Goal: Task Accomplishment & Management: Complete application form

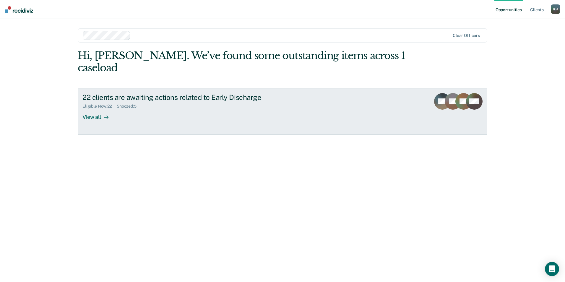
click at [88, 109] on div "View all" at bounding box center [99, 115] width 33 height 12
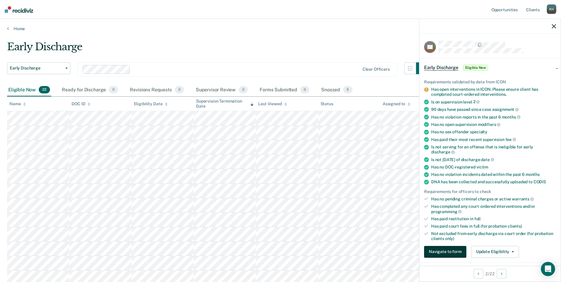
click at [447, 249] on button "Navigate to form" at bounding box center [445, 252] width 42 height 12
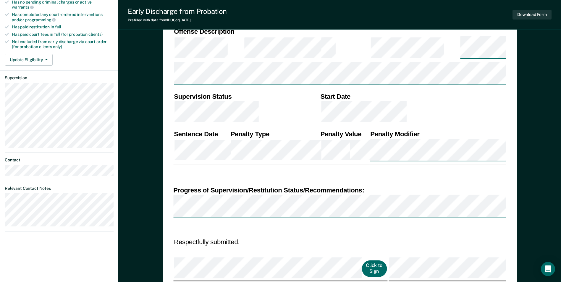
scroll to position [207, 0]
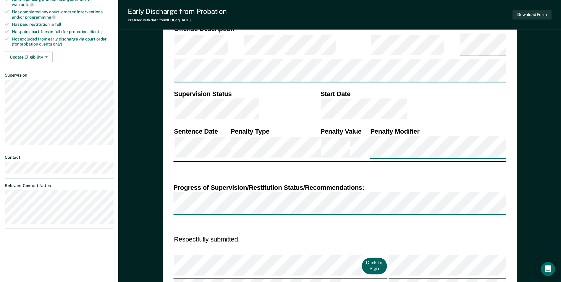
click at [362, 258] on button "Click to Sign" at bounding box center [374, 266] width 25 height 16
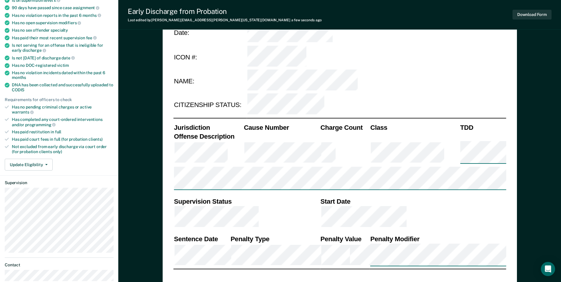
scroll to position [89, 0]
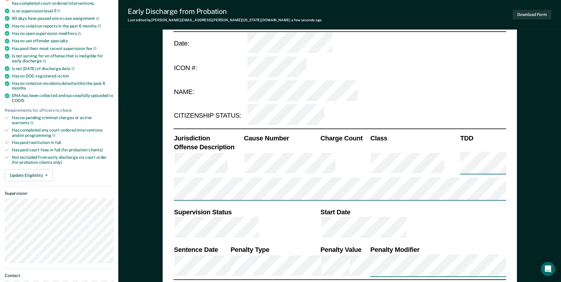
click at [507, 110] on div "DEPARTMENT OF CORRECTIONS CBC DISCHARGE REPORT Date: ICON #: NAME: CITIZENSHIP …" at bounding box center [340, 234] width 354 height 548
type textarea "x"
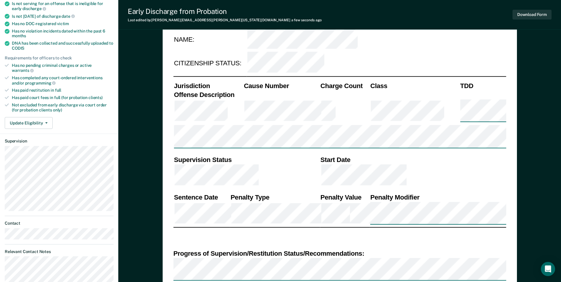
scroll to position [148, 0]
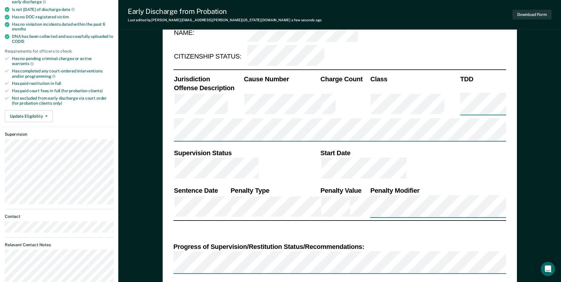
click at [375, 243] on div "Progress of Supervision/Restitution Status/Recommendations:" at bounding box center [339, 247] width 333 height 9
click at [373, 243] on div "Progress of Supervision/Restitution Status/Recommendations:" at bounding box center [339, 247] width 333 height 9
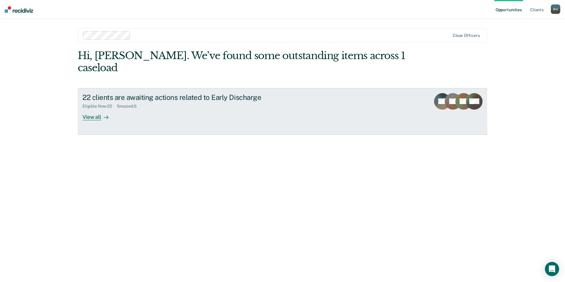
click at [96, 109] on div "View all" at bounding box center [99, 115] width 33 height 12
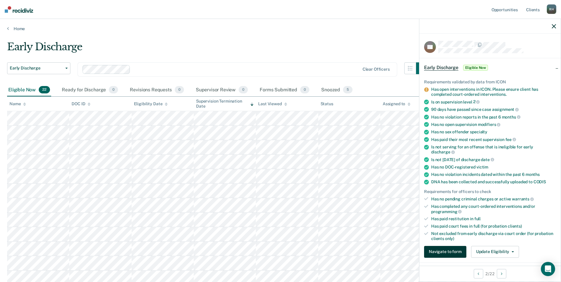
click at [445, 253] on button "Navigate to form" at bounding box center [445, 252] width 42 height 12
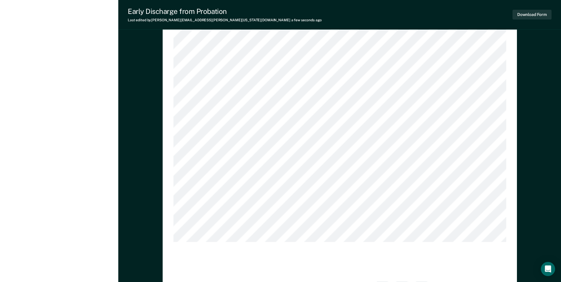
scroll to position [725, 0]
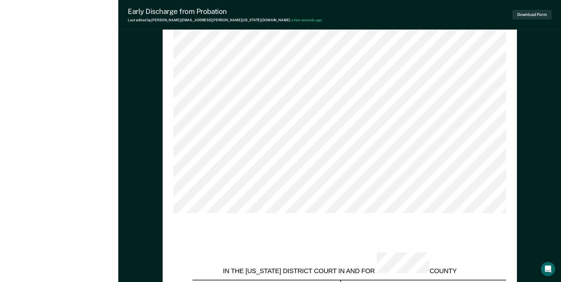
type textarea "x"
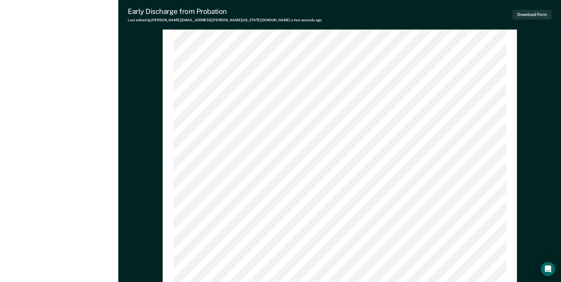
scroll to position [524, 0]
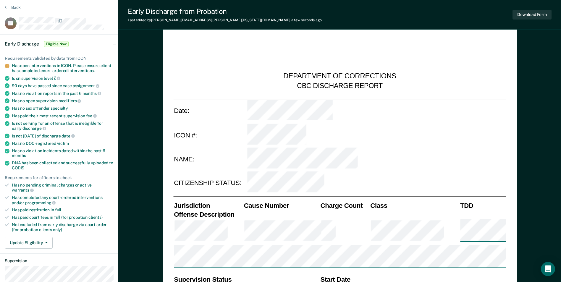
scroll to position [0, 0]
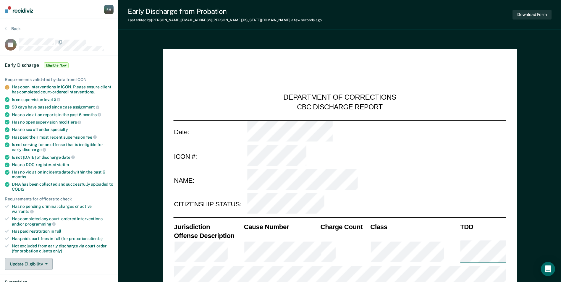
click at [45, 258] on button "Update Eligibility" at bounding box center [29, 264] width 48 height 12
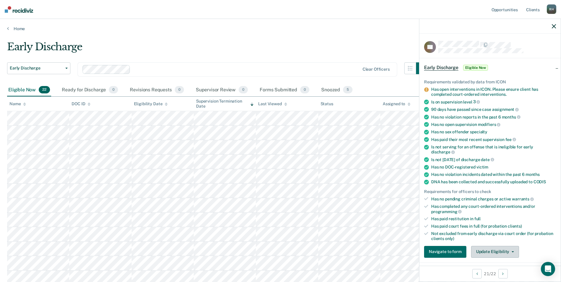
click at [511, 250] on button "Update Eligibility" at bounding box center [495, 252] width 48 height 12
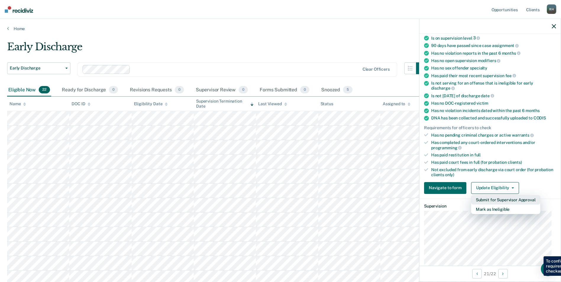
scroll to position [91, 0]
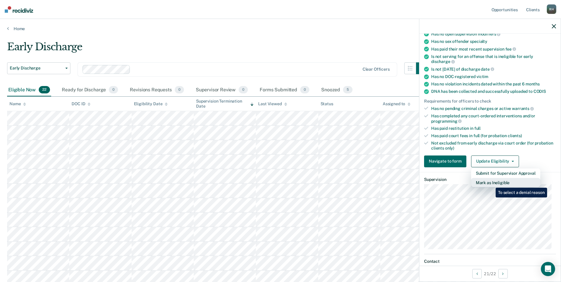
click at [491, 183] on button "Mark as Ineligible" at bounding box center [505, 182] width 69 height 9
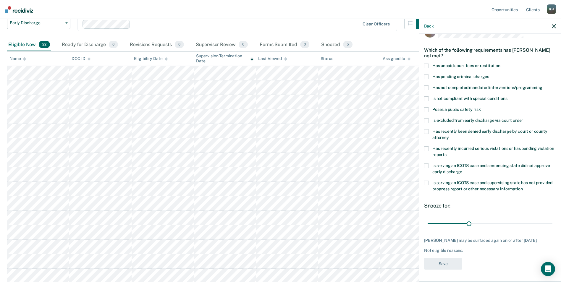
scroll to position [59, 0]
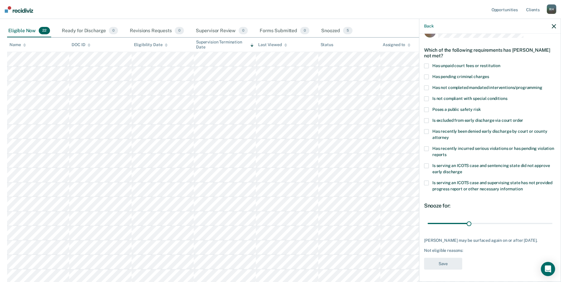
click at [427, 181] on span at bounding box center [426, 183] width 5 height 5
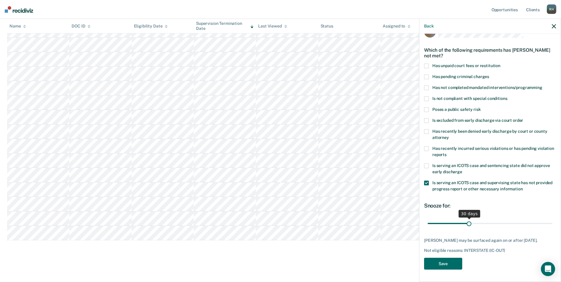
scroll to position [190, 0]
drag, startPoint x: 467, startPoint y: 220, endPoint x: 547, endPoint y: 218, distance: 79.9
type input "90"
click at [547, 218] on input "range" at bounding box center [490, 223] width 125 height 10
click at [444, 260] on button "Save" at bounding box center [443, 264] width 38 height 12
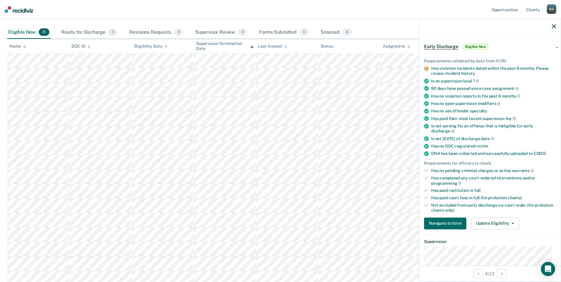
scroll to position [20, 0]
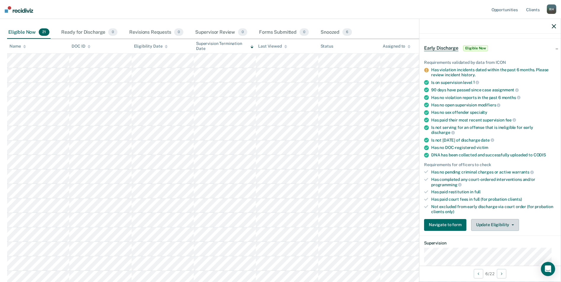
click at [495, 224] on button "Update Eligibility" at bounding box center [495, 225] width 48 height 12
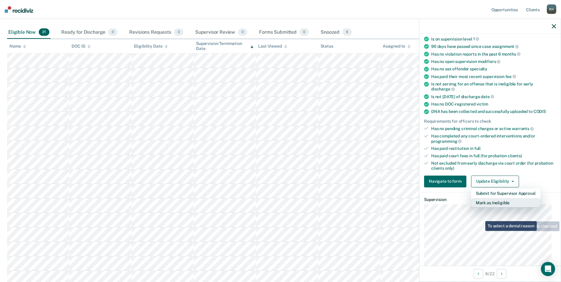
scroll to position [79, 0]
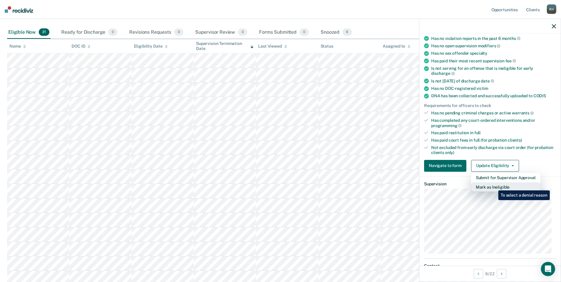
click at [494, 186] on button "Mark as Ineligible" at bounding box center [505, 186] width 69 height 9
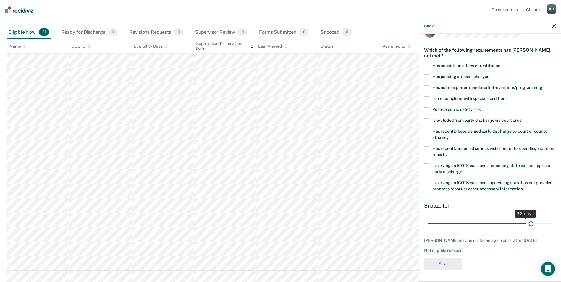
scroll to position [14, 0]
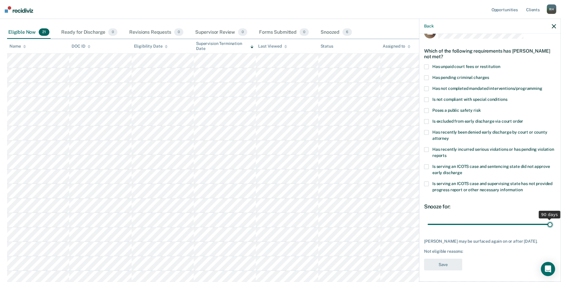
drag, startPoint x: 467, startPoint y: 219, endPoint x: 559, endPoint y: 217, distance: 92.0
type input "90"
click at [552, 219] on input "range" at bounding box center [490, 224] width 125 height 10
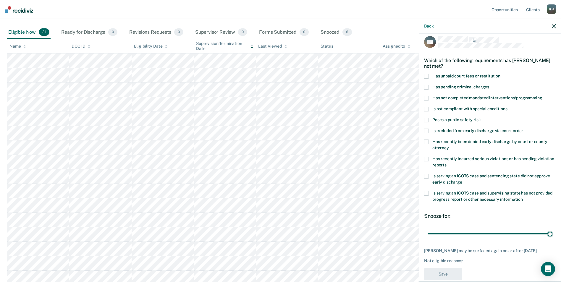
scroll to position [0, 0]
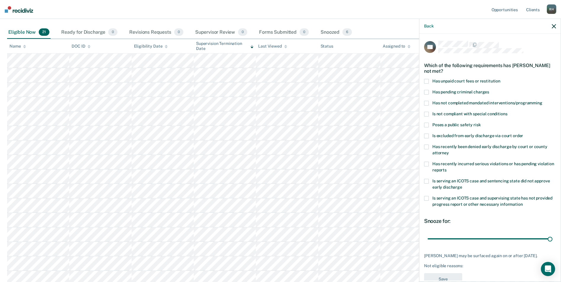
click at [426, 166] on label "Has recently incurred serious violations or has pending violation reports" at bounding box center [490, 168] width 132 height 12
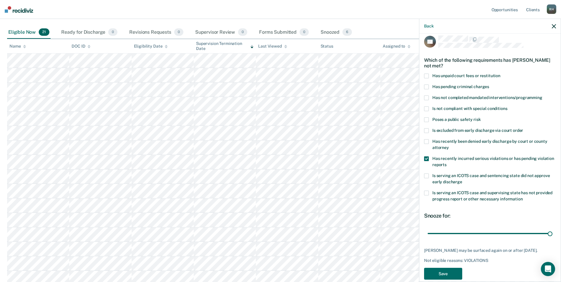
scroll to position [14, 0]
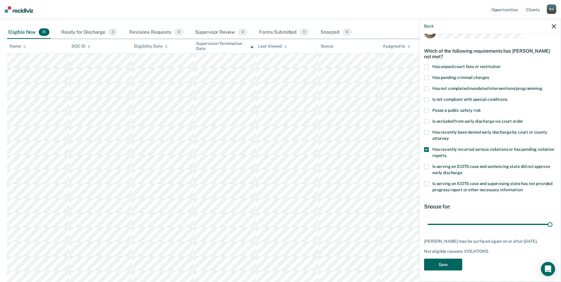
click at [446, 264] on button "Save" at bounding box center [443, 265] width 38 height 12
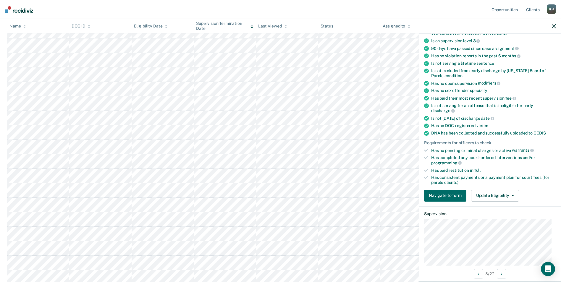
scroll to position [74, 0]
click at [512, 195] on icon "button" at bounding box center [513, 195] width 2 height 1
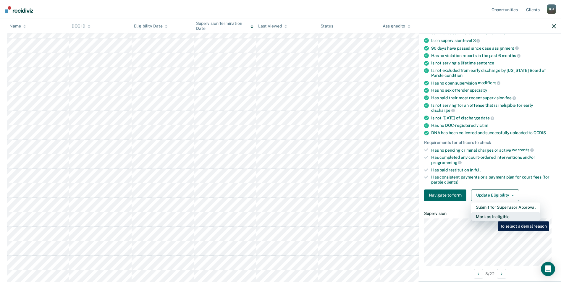
click at [493, 217] on button "Mark as Ineligible" at bounding box center [505, 216] width 69 height 9
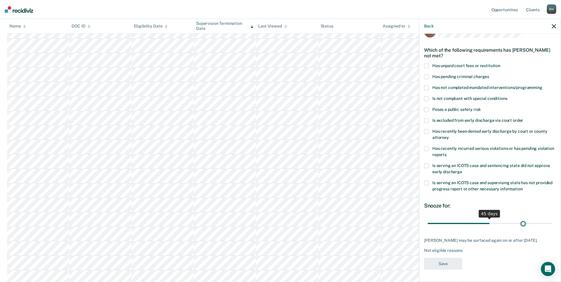
scroll to position [20, 0]
drag, startPoint x: 468, startPoint y: 218, endPoint x: 563, endPoint y: 215, distance: 95.3
type input "90"
click at [552, 218] on input "range" at bounding box center [490, 223] width 125 height 10
click at [425, 96] on span at bounding box center [426, 98] width 5 height 5
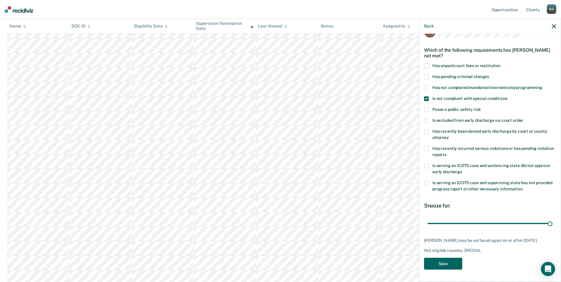
click at [445, 264] on button "Save" at bounding box center [443, 264] width 38 height 12
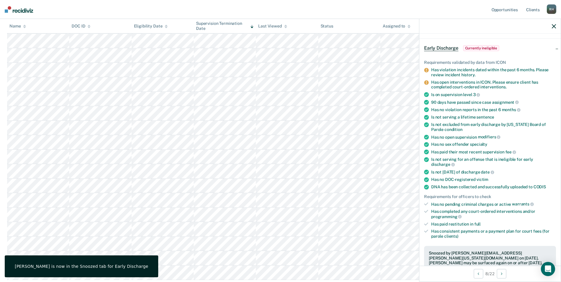
scroll to position [117, 0]
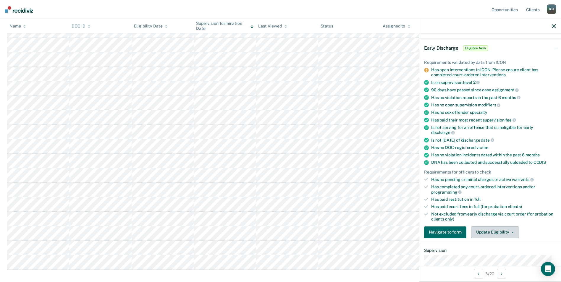
click at [491, 232] on button "Update Eligibility" at bounding box center [495, 233] width 48 height 12
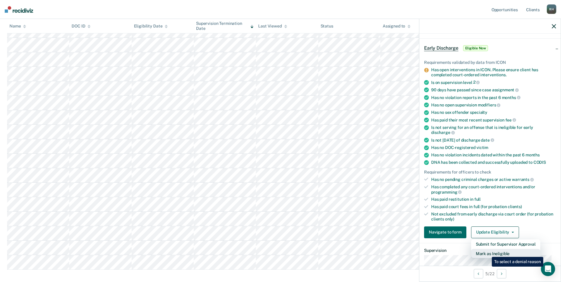
click at [487, 253] on button "Mark as Ineligible" at bounding box center [505, 253] width 69 height 9
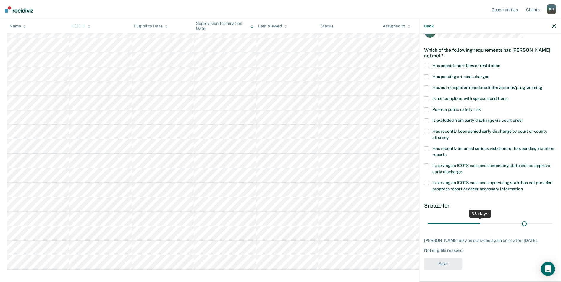
scroll to position [20, 0]
drag, startPoint x: 468, startPoint y: 218, endPoint x: 563, endPoint y: 219, distance: 94.3
click at [552, 219] on input "range" at bounding box center [490, 223] width 125 height 10
drag, startPoint x: 546, startPoint y: 217, endPoint x: 507, endPoint y: 214, distance: 39.1
type input "60"
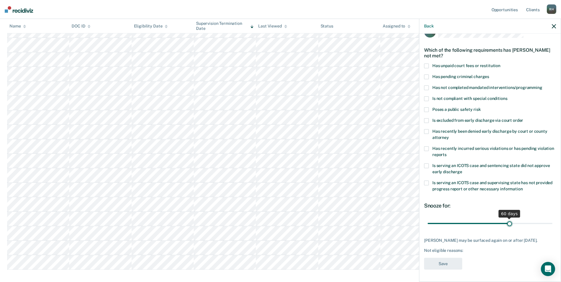
click at [507, 218] on input "range" at bounding box center [490, 223] width 125 height 10
click at [424, 164] on span at bounding box center [426, 166] width 5 height 5
click at [447, 263] on button "Save" at bounding box center [443, 264] width 38 height 12
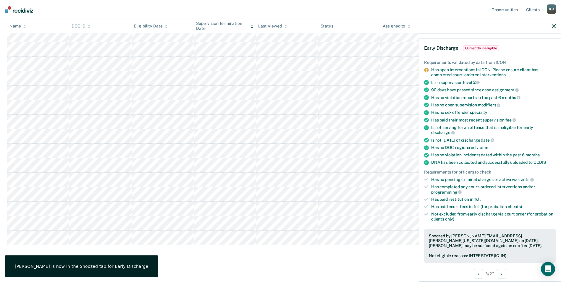
scroll to position [132, 0]
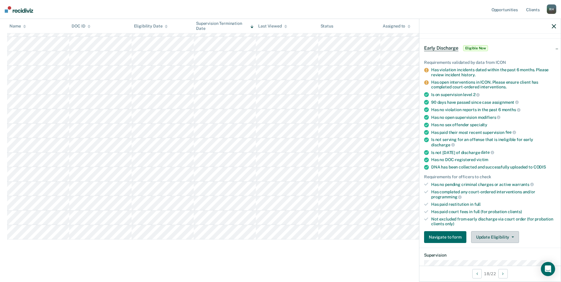
click at [501, 239] on button "Update Eligibility" at bounding box center [495, 237] width 48 height 12
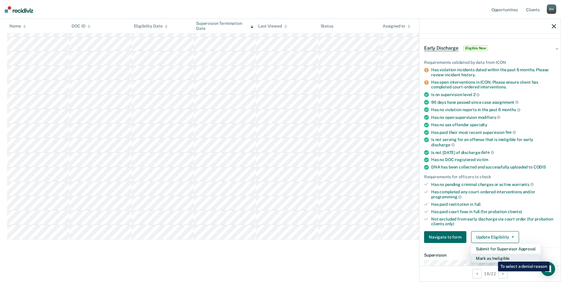
click at [494, 257] on button "Mark as Ineligible" at bounding box center [505, 258] width 69 height 9
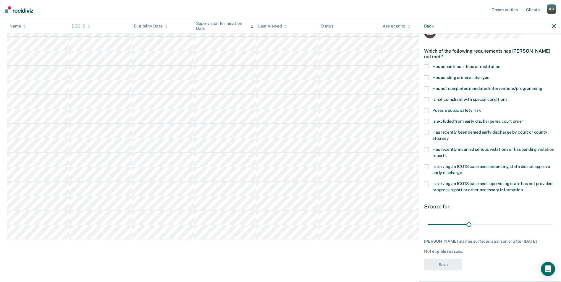
click at [427, 149] on span at bounding box center [426, 149] width 5 height 5
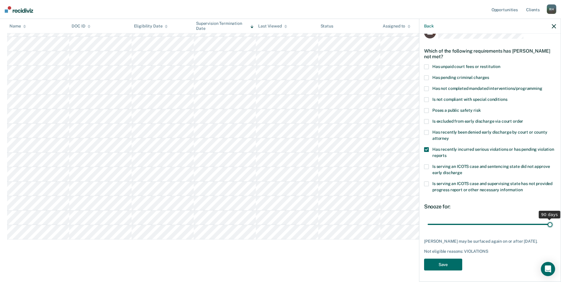
drag, startPoint x: 468, startPoint y: 224, endPoint x: 558, endPoint y: 223, distance: 90.5
type input "90"
click at [552, 223] on input "range" at bounding box center [490, 224] width 125 height 10
click at [426, 98] on span at bounding box center [426, 99] width 5 height 5
click at [428, 147] on span at bounding box center [426, 149] width 5 height 5
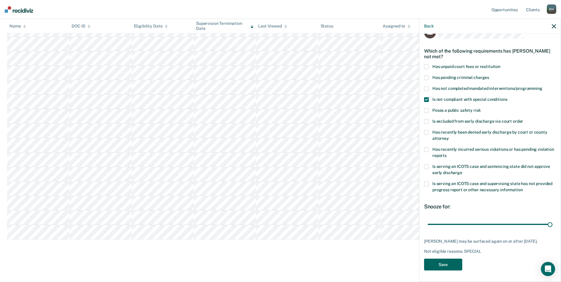
click at [445, 263] on button "Save" at bounding box center [443, 265] width 38 height 12
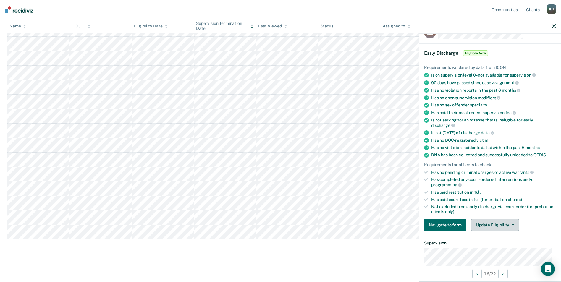
click at [495, 224] on button "Update Eligibility" at bounding box center [495, 225] width 48 height 12
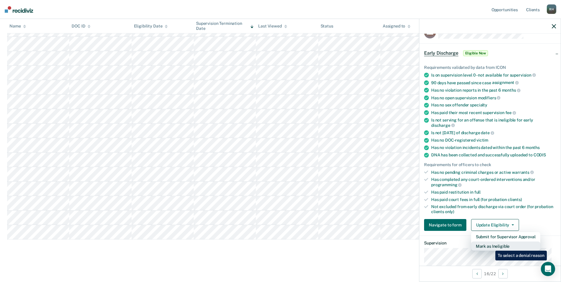
click at [491, 246] on button "Mark as Ineligible" at bounding box center [505, 246] width 69 height 9
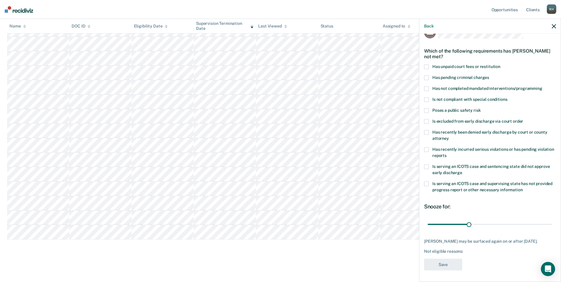
click at [426, 182] on span at bounding box center [426, 184] width 5 height 5
drag, startPoint x: 467, startPoint y: 223, endPoint x: 507, endPoint y: 222, distance: 39.6
type input "60"
click at [507, 222] on input "range" at bounding box center [490, 224] width 125 height 10
click at [444, 265] on button "Save" at bounding box center [443, 265] width 38 height 12
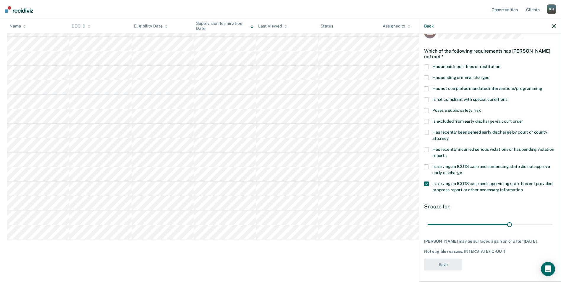
scroll to position [104, 0]
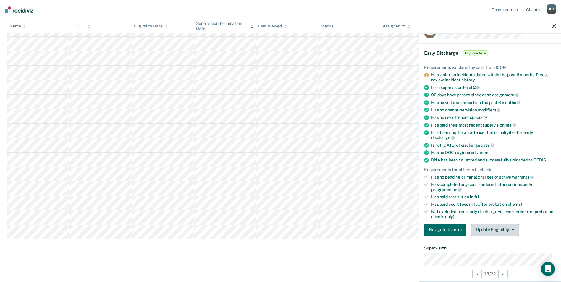
click at [502, 229] on button "Update Eligibility" at bounding box center [495, 230] width 48 height 12
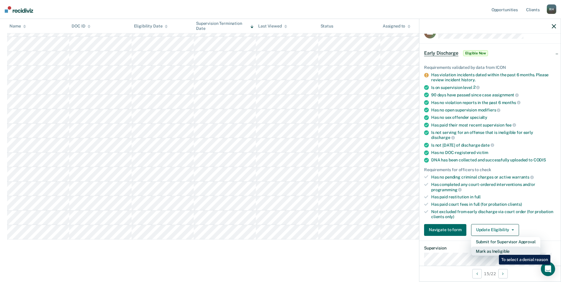
click at [494, 251] on button "Mark as Ineligible" at bounding box center [505, 251] width 69 height 9
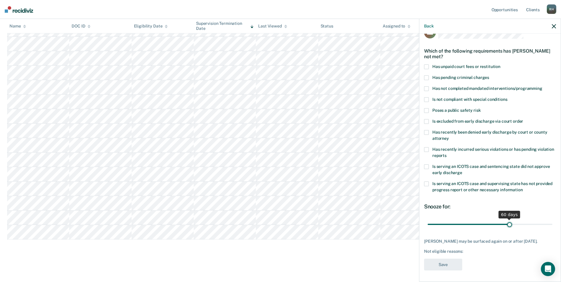
drag, startPoint x: 468, startPoint y: 224, endPoint x: 507, endPoint y: 223, distance: 38.2
type input "60"
click at [507, 223] on input "range" at bounding box center [490, 224] width 125 height 10
click at [426, 148] on span at bounding box center [426, 149] width 5 height 5
click at [445, 269] on button "Save" at bounding box center [443, 265] width 38 height 12
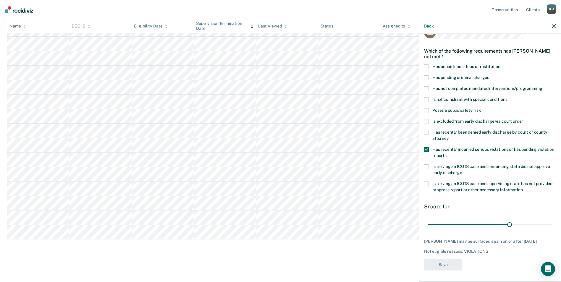
scroll to position [89, 0]
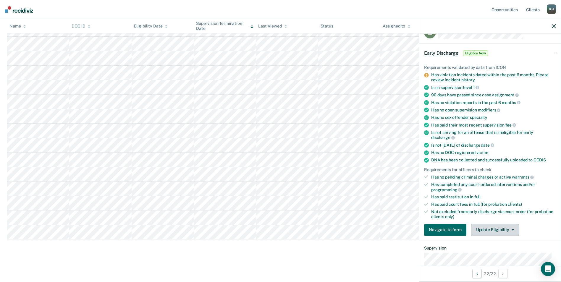
click at [510, 228] on button "Update Eligibility" at bounding box center [495, 230] width 48 height 12
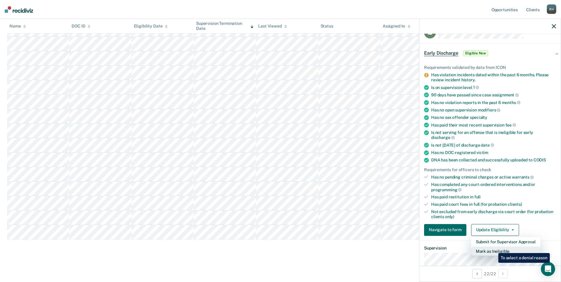
click at [494, 249] on button "Mark as Ineligible" at bounding box center [505, 251] width 69 height 9
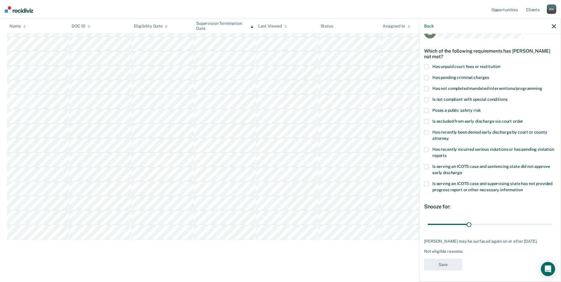
click at [427, 64] on span at bounding box center [426, 66] width 5 height 5
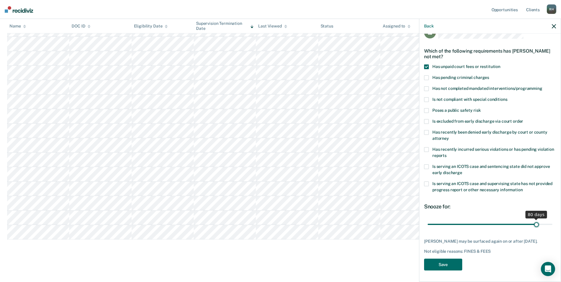
drag, startPoint x: 468, startPoint y: 224, endPoint x: 533, endPoint y: 222, distance: 65.4
type input "80"
click at [533, 222] on input "range" at bounding box center [490, 224] width 125 height 10
click at [451, 267] on button "Save" at bounding box center [443, 265] width 38 height 12
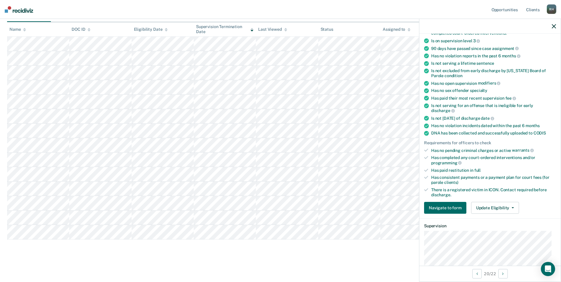
scroll to position [74, 0]
click at [510, 206] on button "Update Eligibility" at bounding box center [495, 208] width 48 height 12
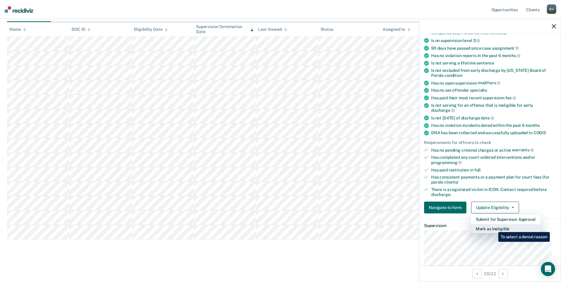
click at [494, 228] on button "Mark as Ineligible" at bounding box center [505, 228] width 69 height 9
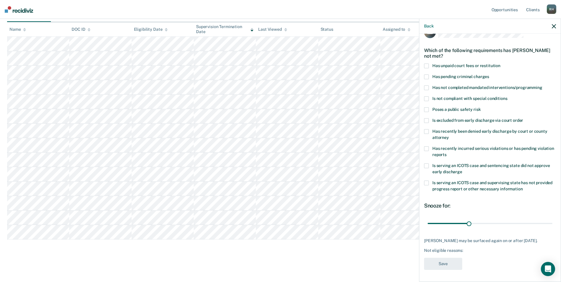
scroll to position [20, 0]
click at [428, 85] on span at bounding box center [426, 87] width 5 height 5
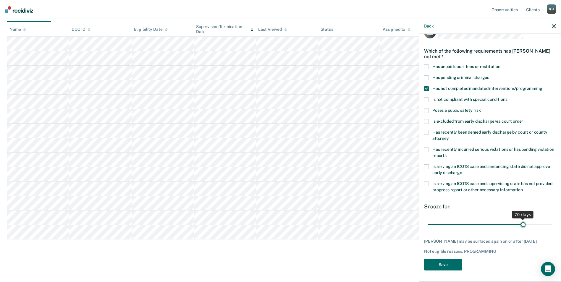
drag, startPoint x: 468, startPoint y: 218, endPoint x: 520, endPoint y: 218, distance: 51.5
type input "70"
click at [520, 219] on input "range" at bounding box center [490, 224] width 125 height 10
click at [445, 264] on button "Save" at bounding box center [443, 265] width 38 height 12
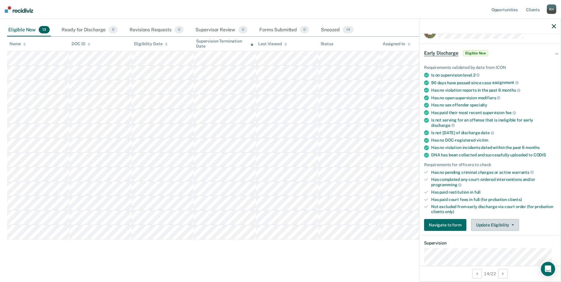
click at [509, 224] on span "button" at bounding box center [511, 224] width 5 height 1
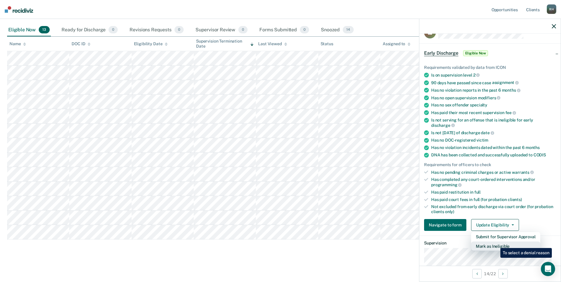
click at [496, 244] on button "Mark as Ineligible" at bounding box center [505, 246] width 69 height 9
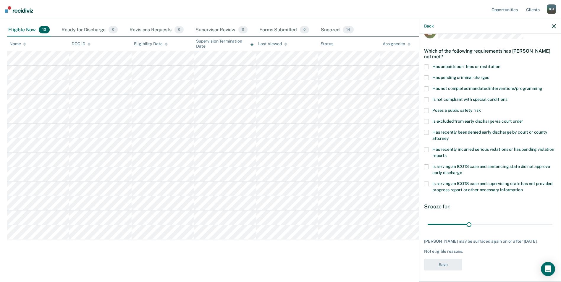
click at [427, 65] on span at bounding box center [426, 66] width 5 height 5
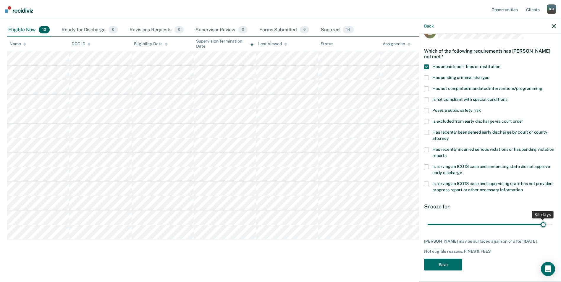
drag, startPoint x: 468, startPoint y: 224, endPoint x: 539, endPoint y: 224, distance: 71.3
type input "85"
click at [539, 224] on input "range" at bounding box center [490, 224] width 125 height 10
click at [448, 267] on button "Save" at bounding box center [443, 265] width 38 height 12
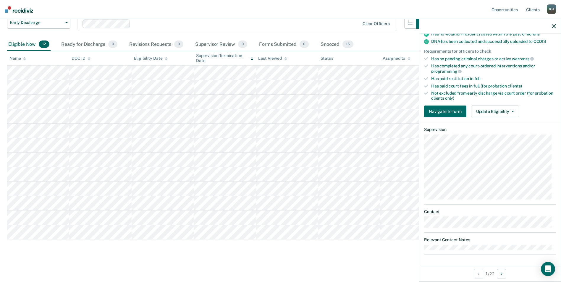
scroll to position [98, 0]
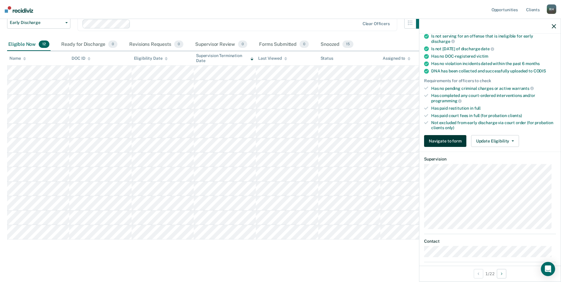
click at [444, 140] on button "Navigate to form" at bounding box center [445, 141] width 42 height 12
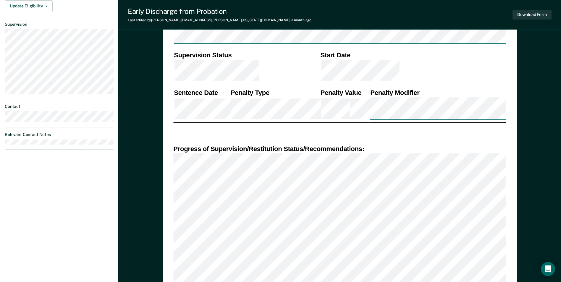
scroll to position [283, 0]
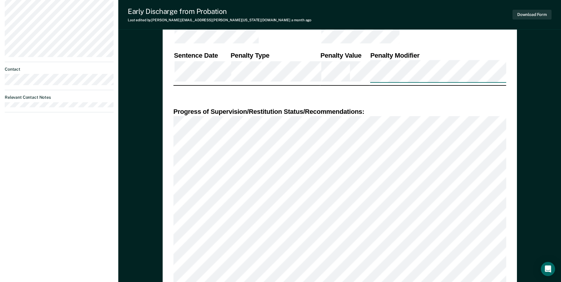
scroll to position [46, 0]
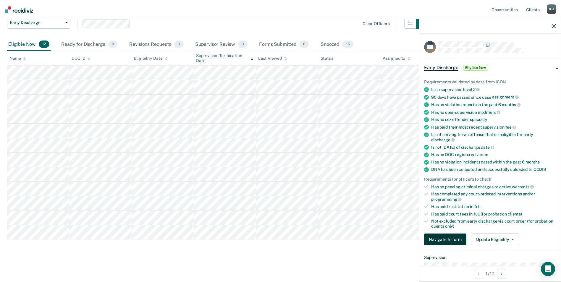
click at [444, 238] on button "Navigate to form" at bounding box center [445, 240] width 42 height 12
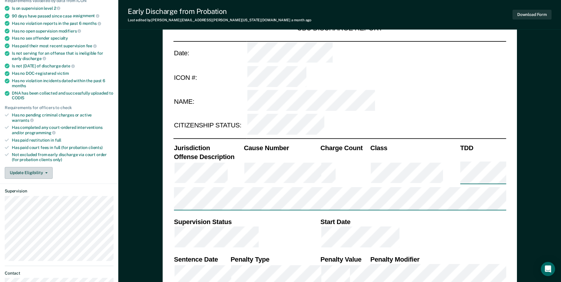
scroll to position [89, 0]
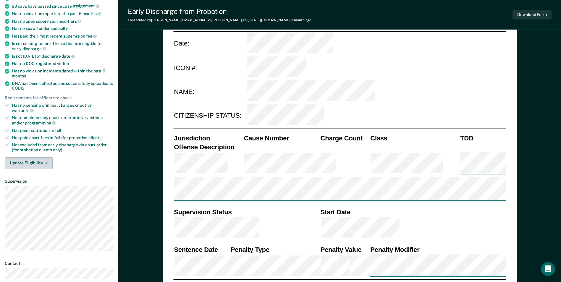
click at [46, 163] on icon "button" at bounding box center [46, 163] width 2 height 1
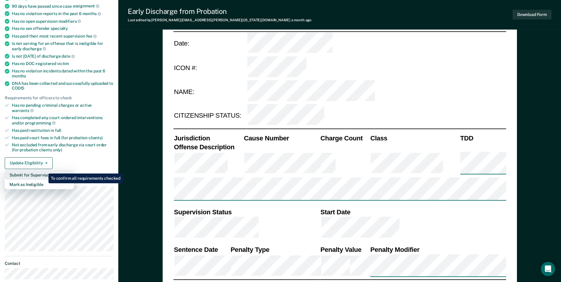
click at [44, 170] on button "Submit for Supervisor Approval" at bounding box center [39, 174] width 69 height 9
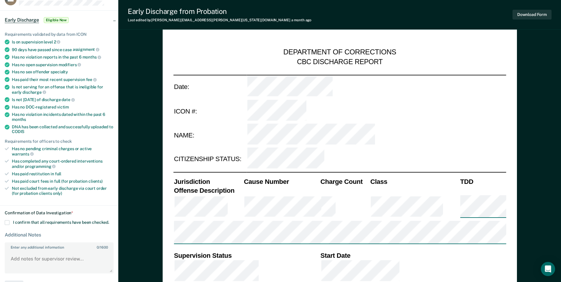
scroll to position [0, 0]
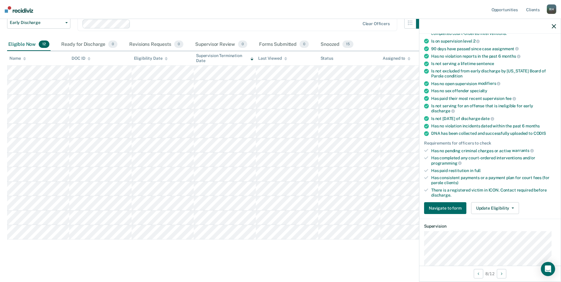
scroll to position [89, 0]
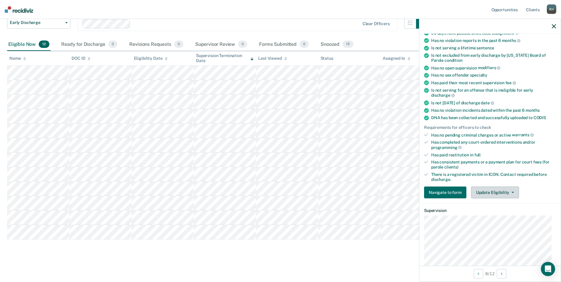
click at [493, 193] on button "Update Eligibility" at bounding box center [495, 193] width 48 height 12
click at [450, 192] on button "Navigate to form" at bounding box center [445, 193] width 42 height 12
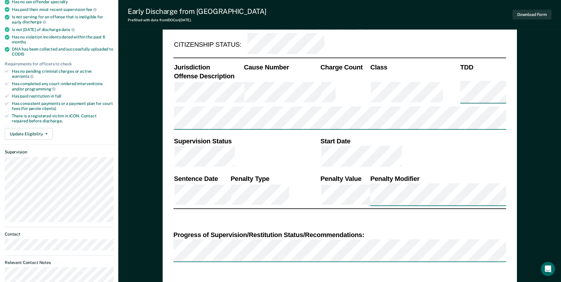
scroll to position [177, 0]
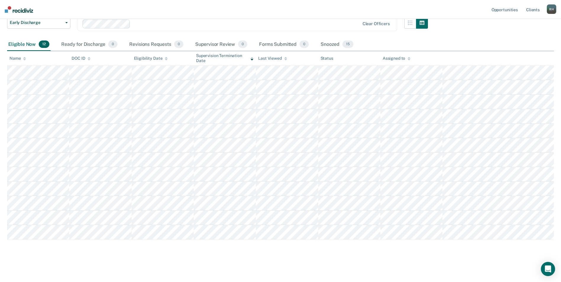
scroll to position [46, 0]
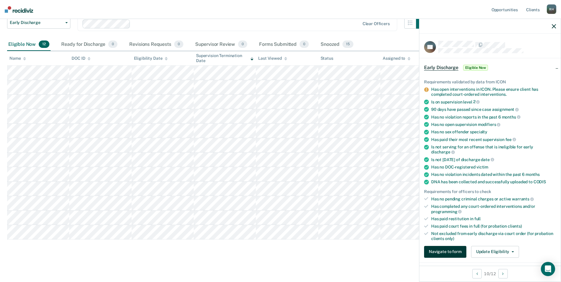
click at [438, 248] on button "Navigate to form" at bounding box center [445, 252] width 42 height 12
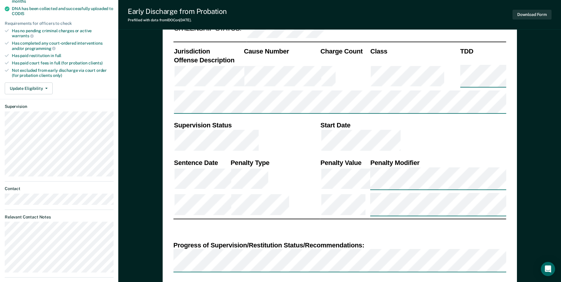
scroll to position [177, 0]
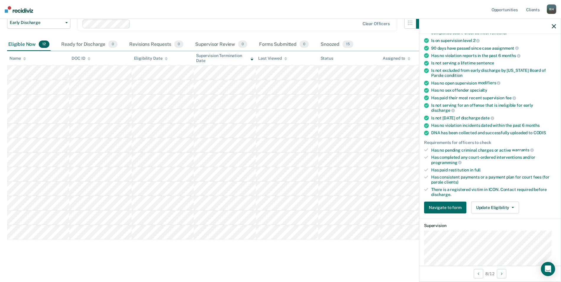
scroll to position [89, 0]
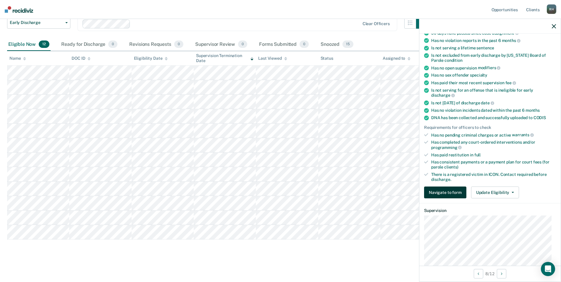
click at [449, 192] on button "Navigate to form" at bounding box center [445, 193] width 42 height 12
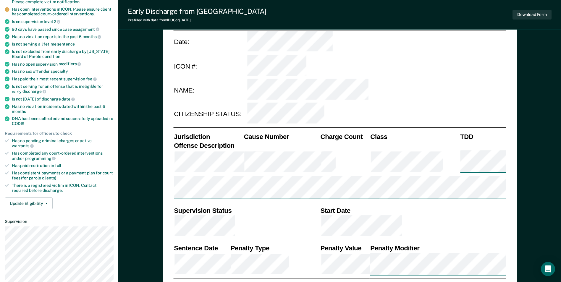
scroll to position [177, 0]
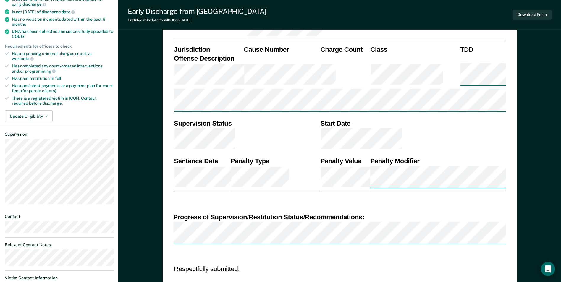
type textarea "x"
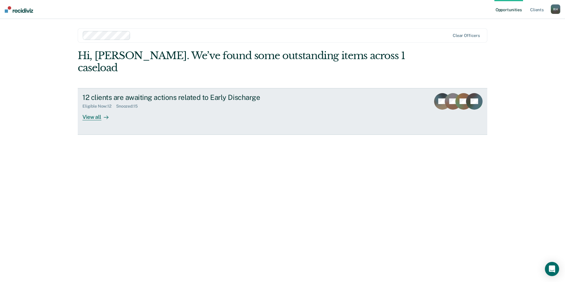
click at [94, 109] on div "View all" at bounding box center [99, 115] width 33 height 12
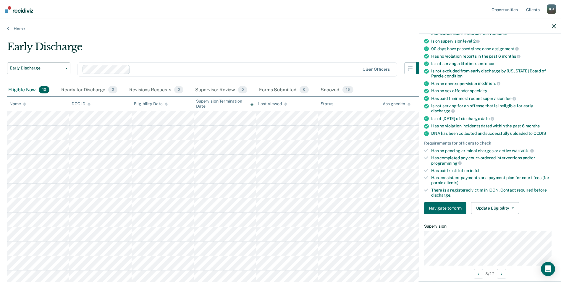
scroll to position [118, 0]
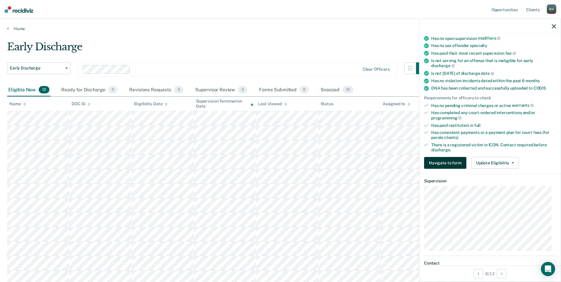
click at [437, 161] on button "Navigate to form" at bounding box center [445, 163] width 42 height 12
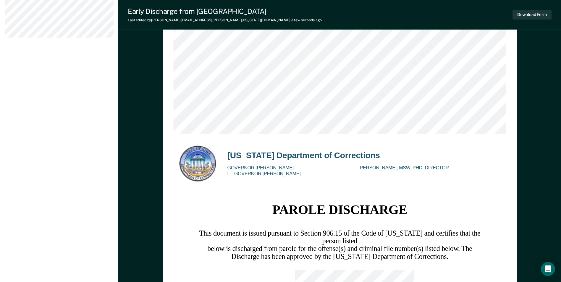
scroll to position [801, 0]
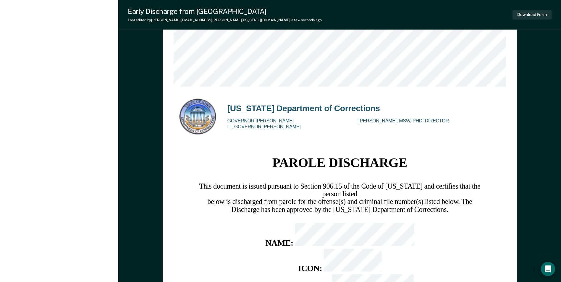
scroll to position [837, 0]
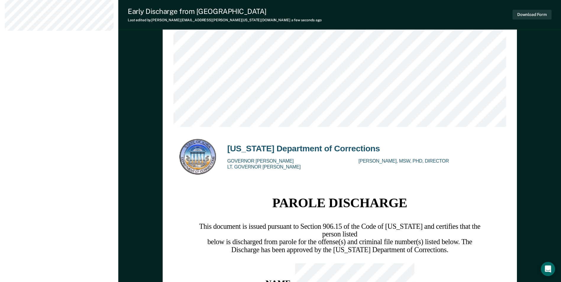
type textarea "x"
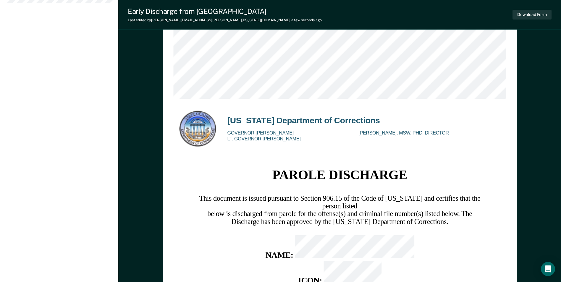
scroll to position [867, 0]
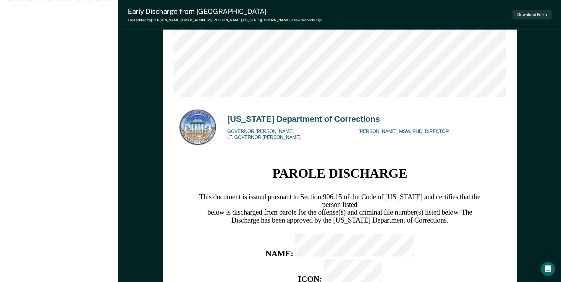
drag, startPoint x: 302, startPoint y: 96, endPoint x: 193, endPoint y: 109, distance: 110.2
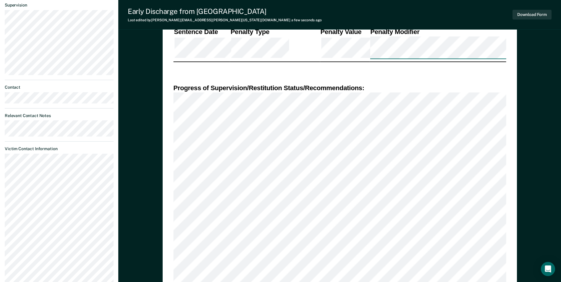
scroll to position [305, 0]
